Goal: Find specific page/section: Find specific page/section

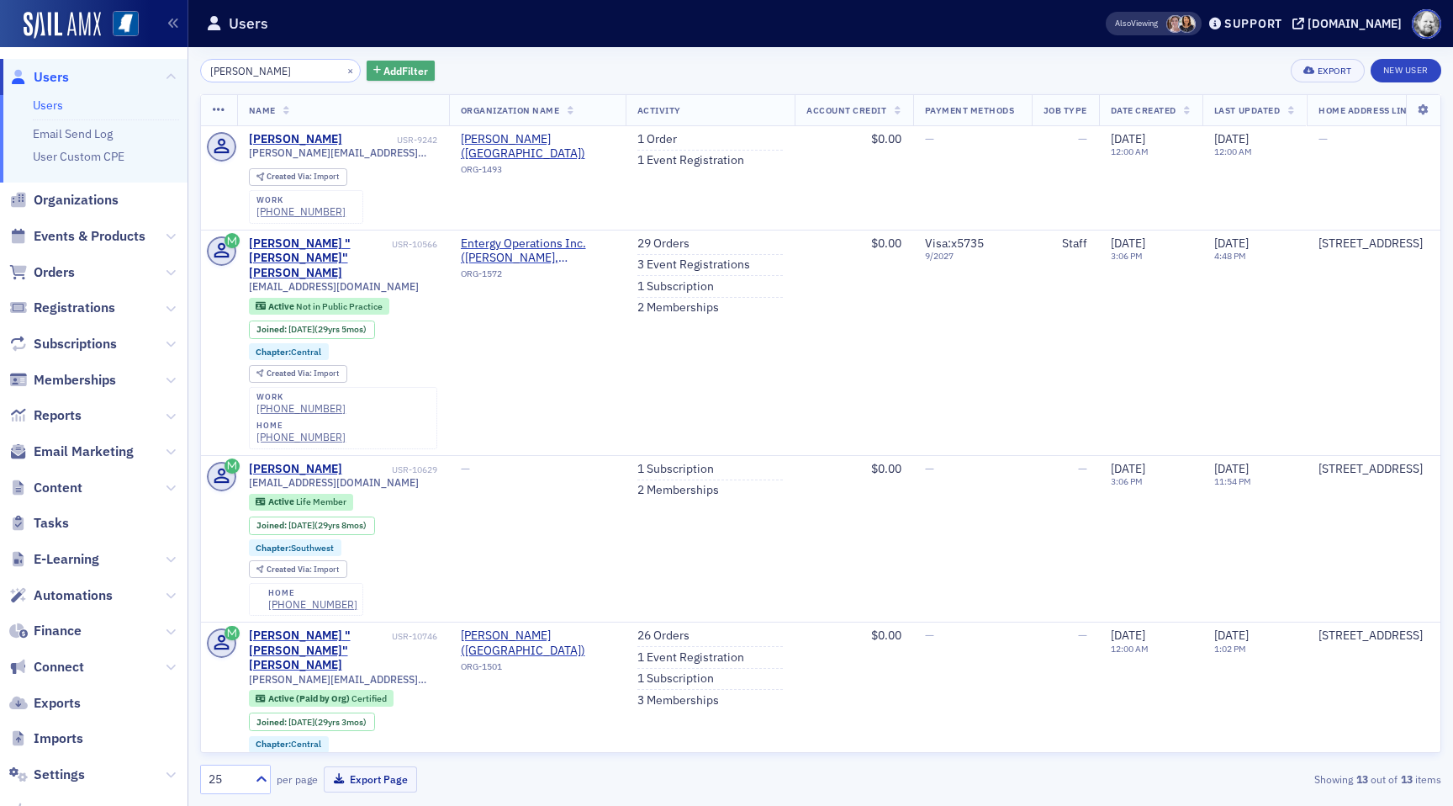
type input "[PERSON_NAME]"
click at [383, 74] on span "Add Filter" at bounding box center [405, 70] width 45 height 15
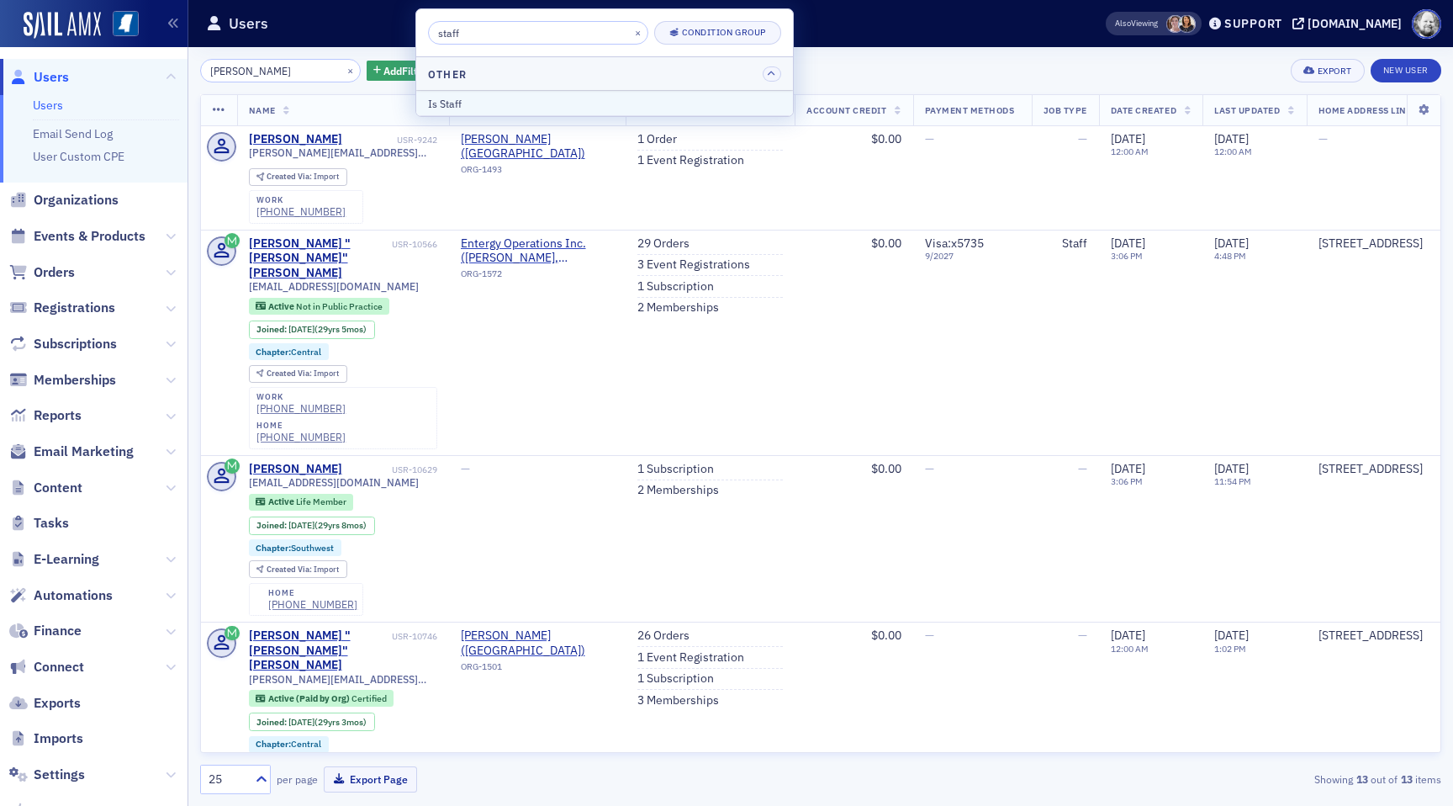
type input "staff"
click at [447, 105] on div "Is Staff" at bounding box center [604, 103] width 353 height 15
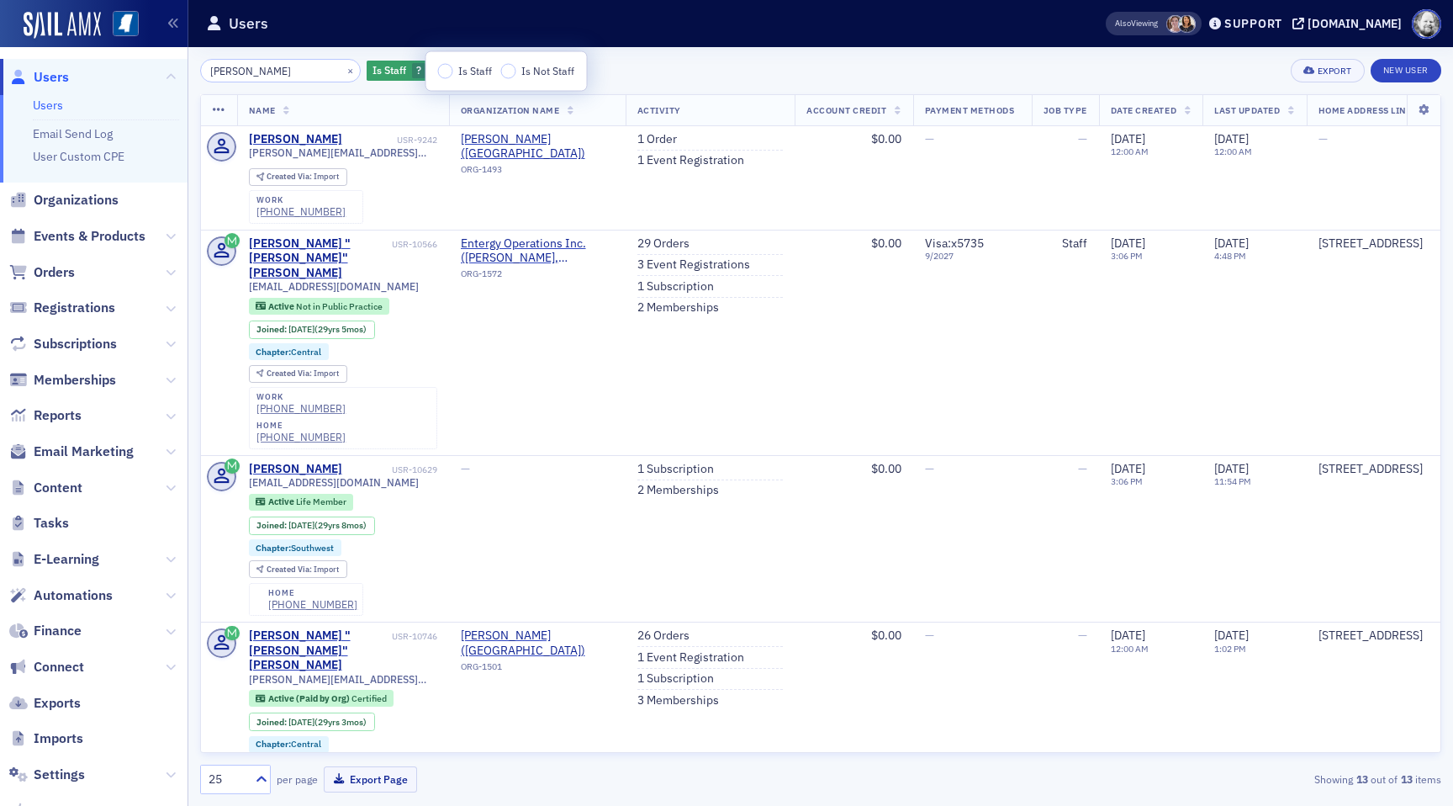
click at [489, 70] on span "Is Staff" at bounding box center [475, 70] width 34 height 13
click at [453, 70] on input "Is Staff" at bounding box center [445, 71] width 15 height 15
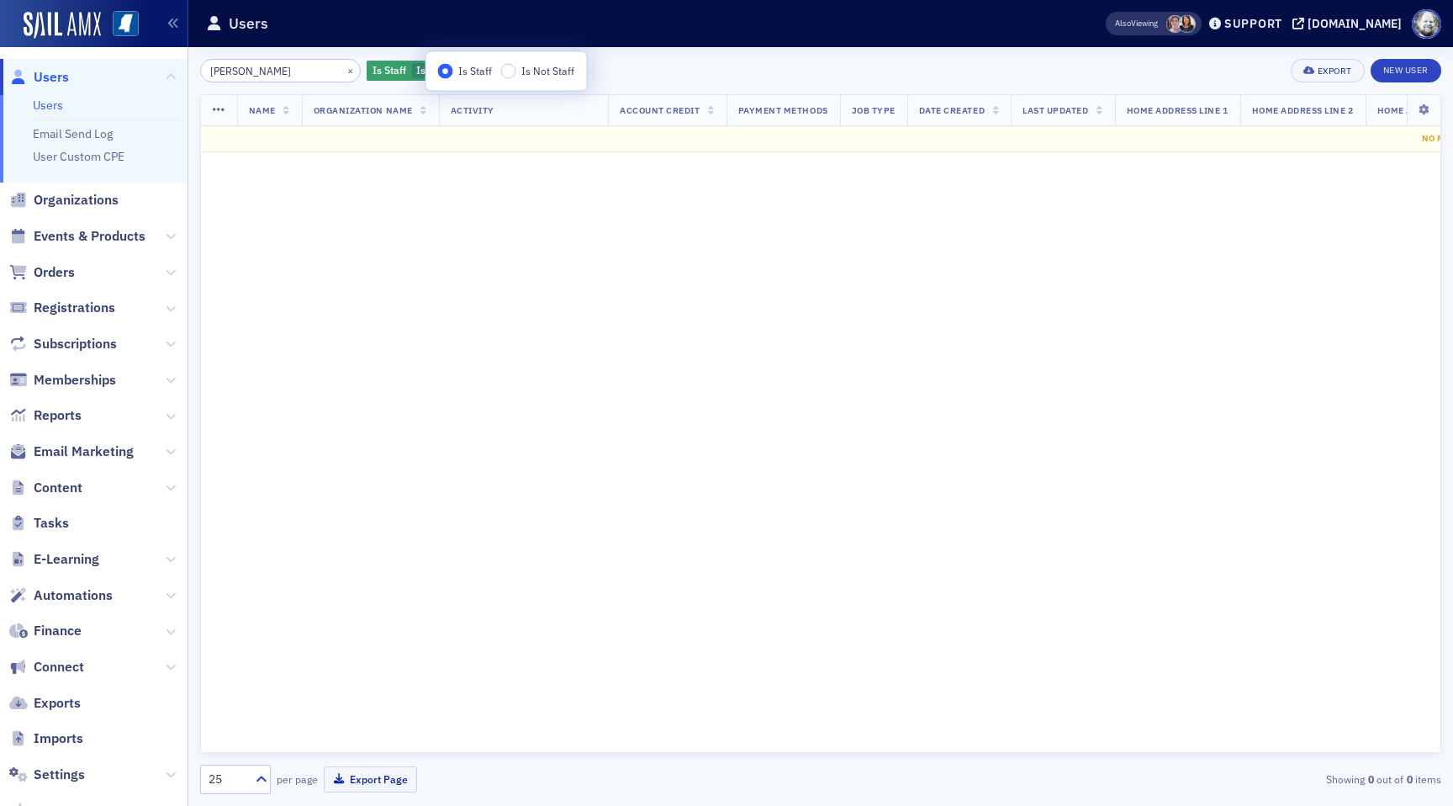
click at [658, 62] on div "[PERSON_NAME] × Is Staff Is Staff Add Filter Export New User" at bounding box center [820, 71] width 1241 height 24
